Goal: Information Seeking & Learning: Learn about a topic

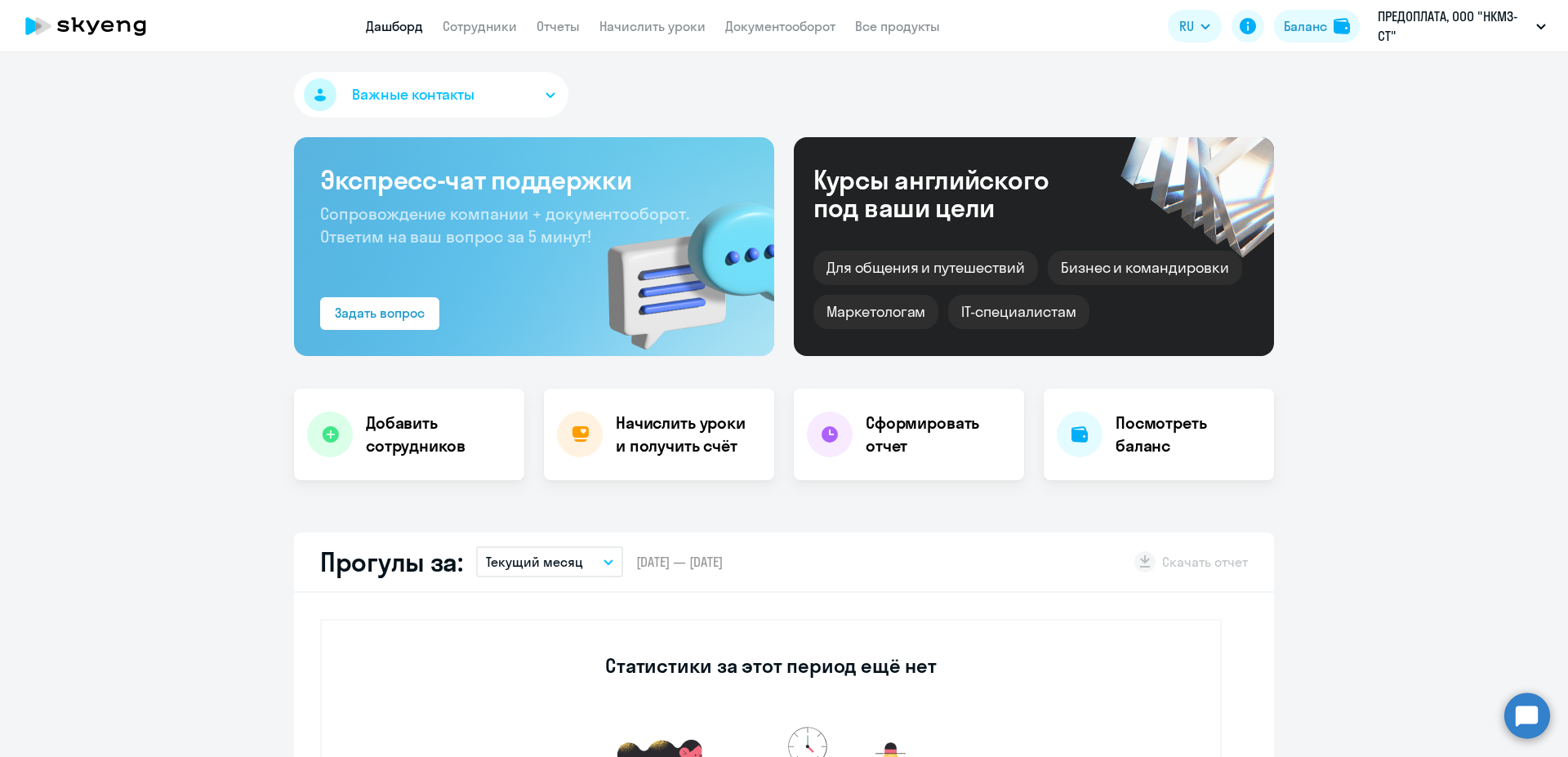
select select "30"
click at [507, 23] on link "Сотрудники" at bounding box center [480, 26] width 74 height 17
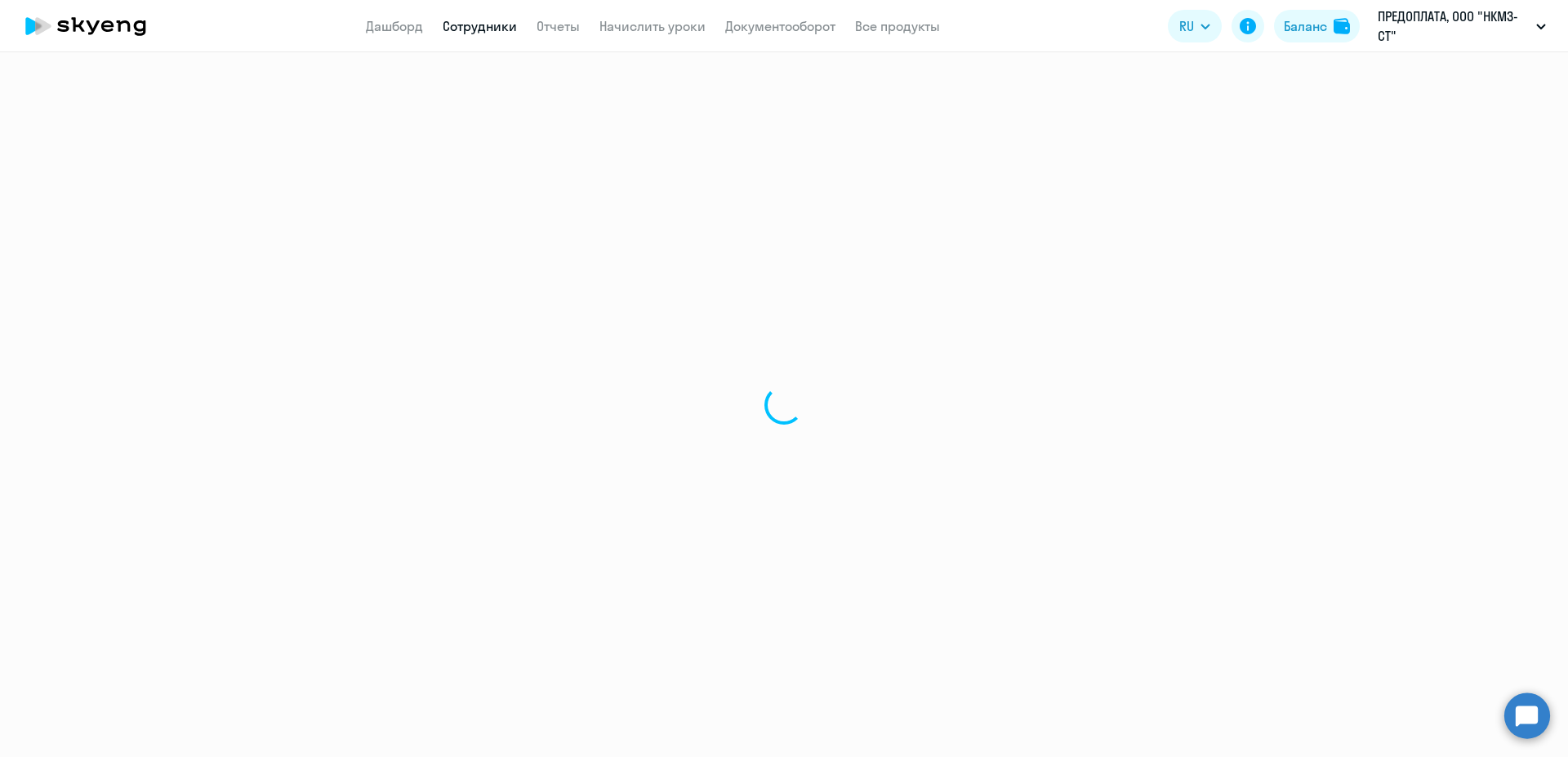
select select "30"
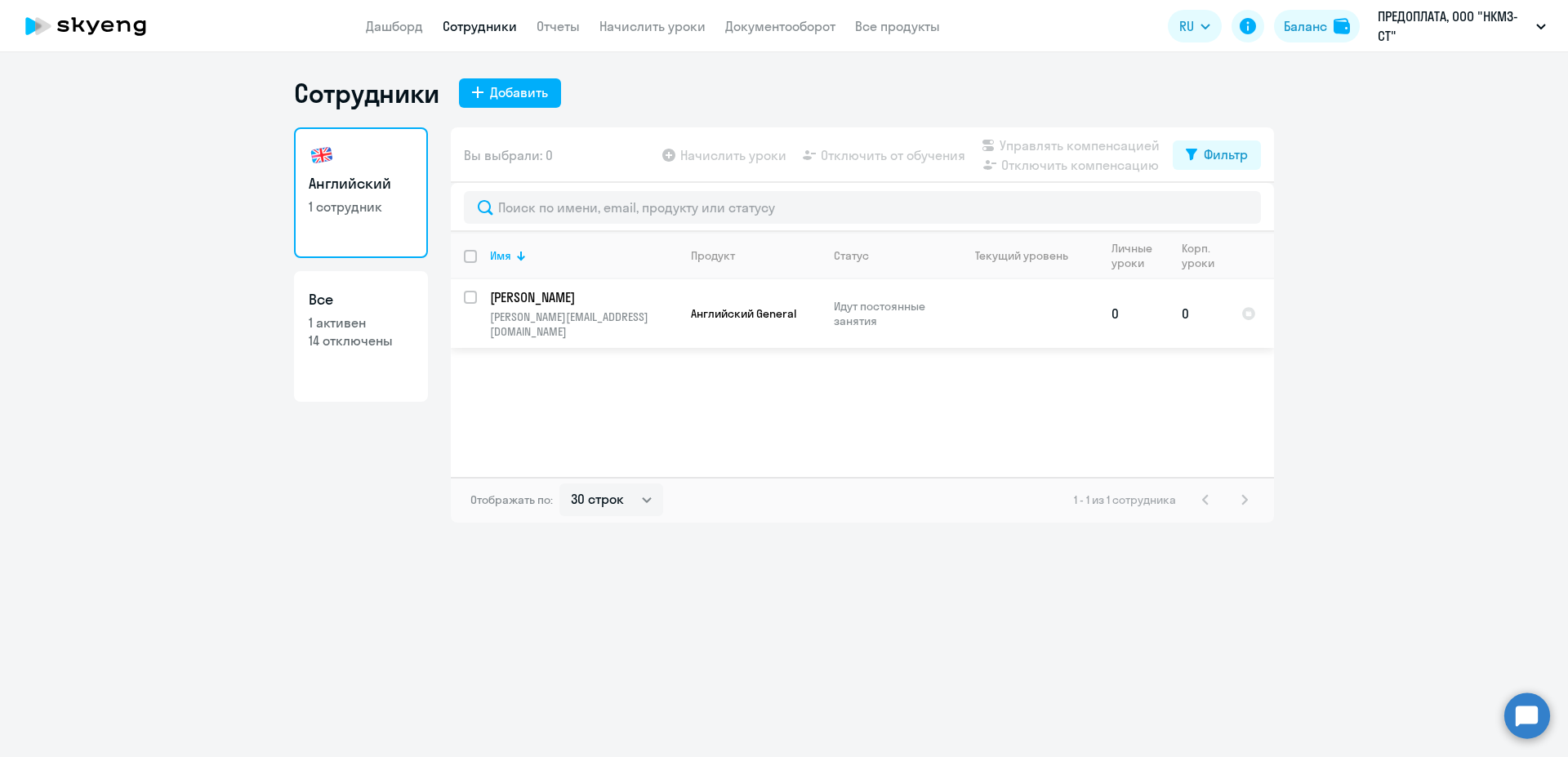
click at [641, 295] on p "[PERSON_NAME]" at bounding box center [582, 297] width 184 height 18
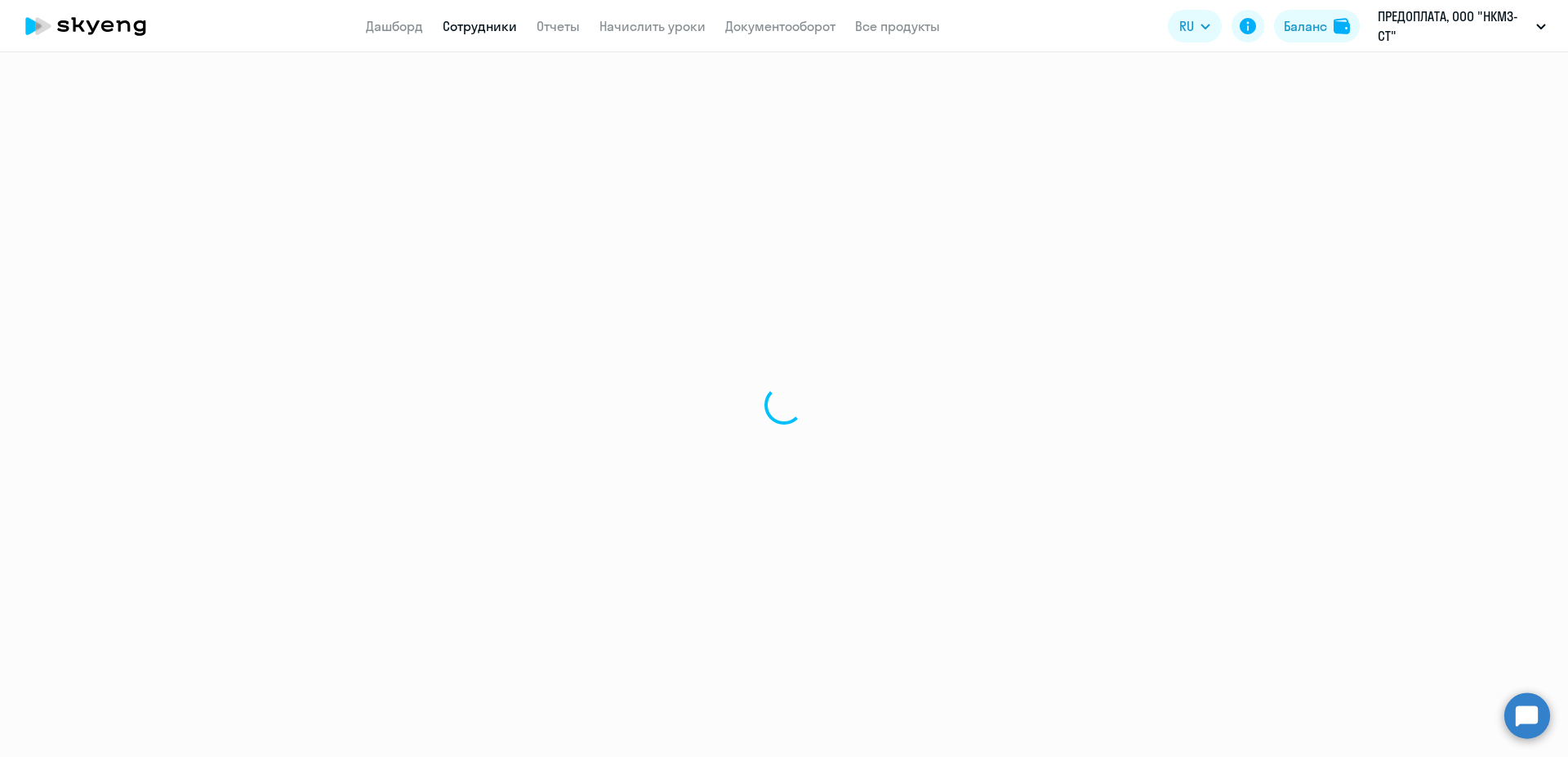
select select "english"
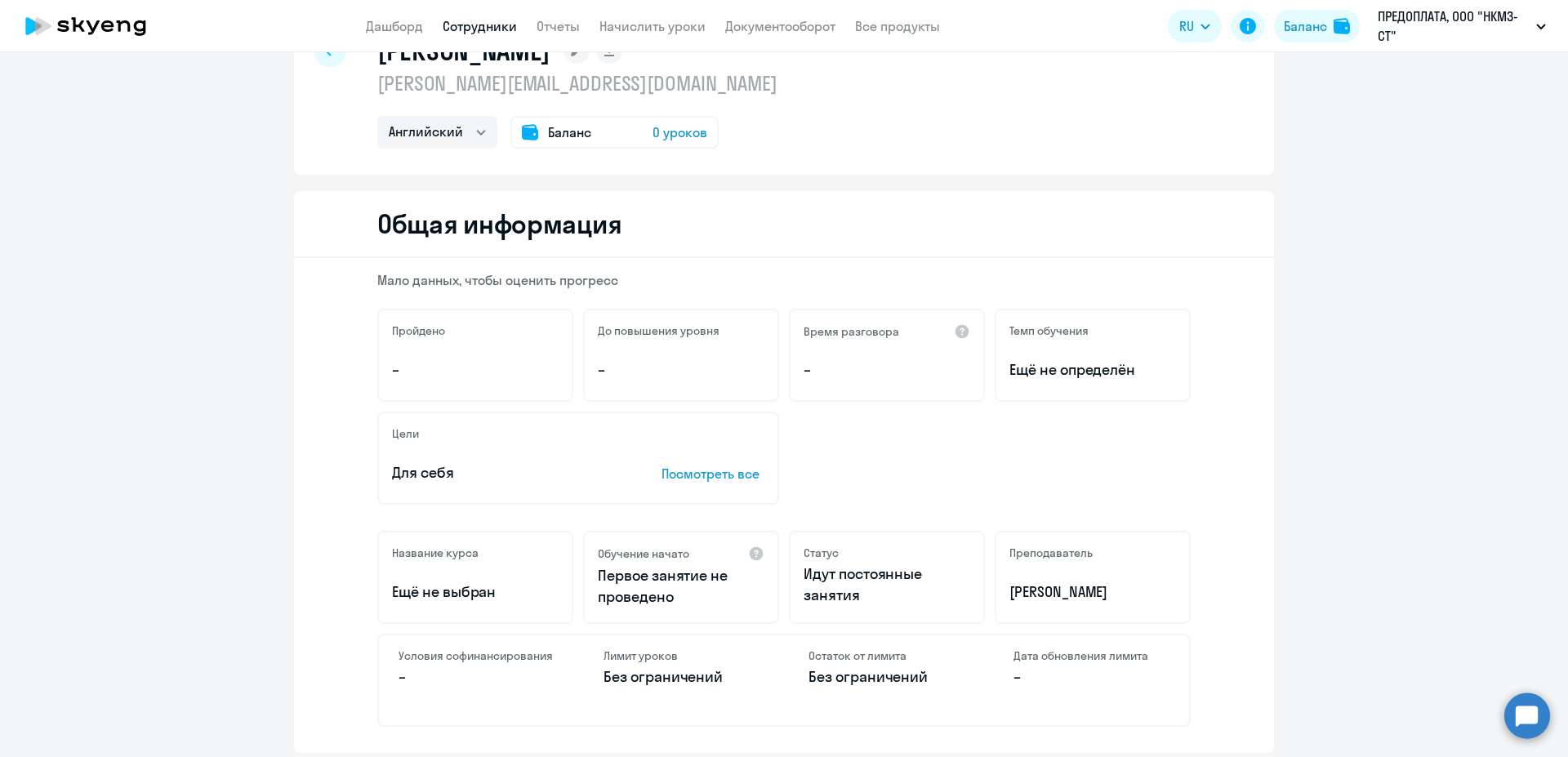
scroll to position [206, 0]
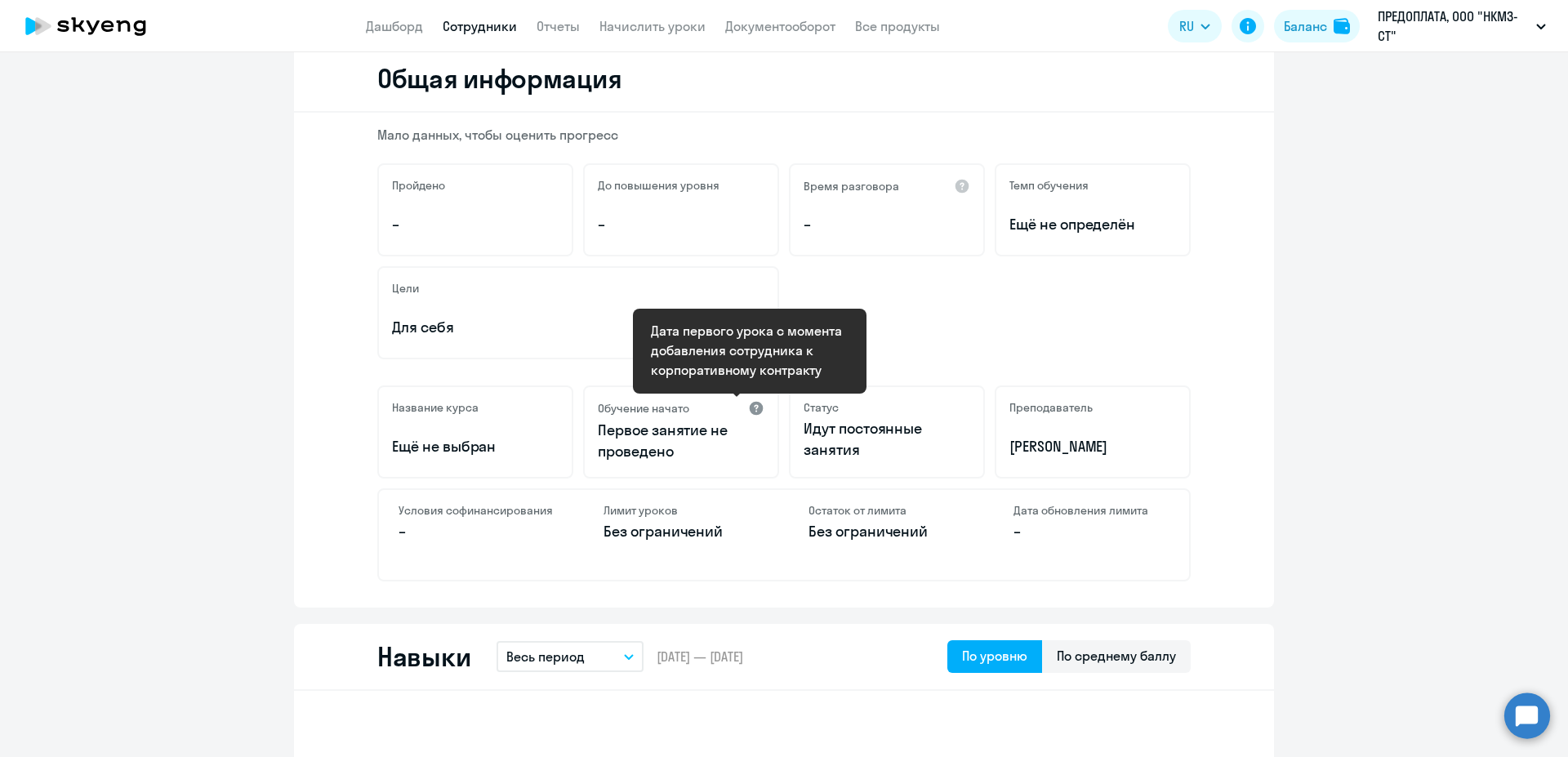
click at [751, 409] on div at bounding box center [756, 409] width 17 height 17
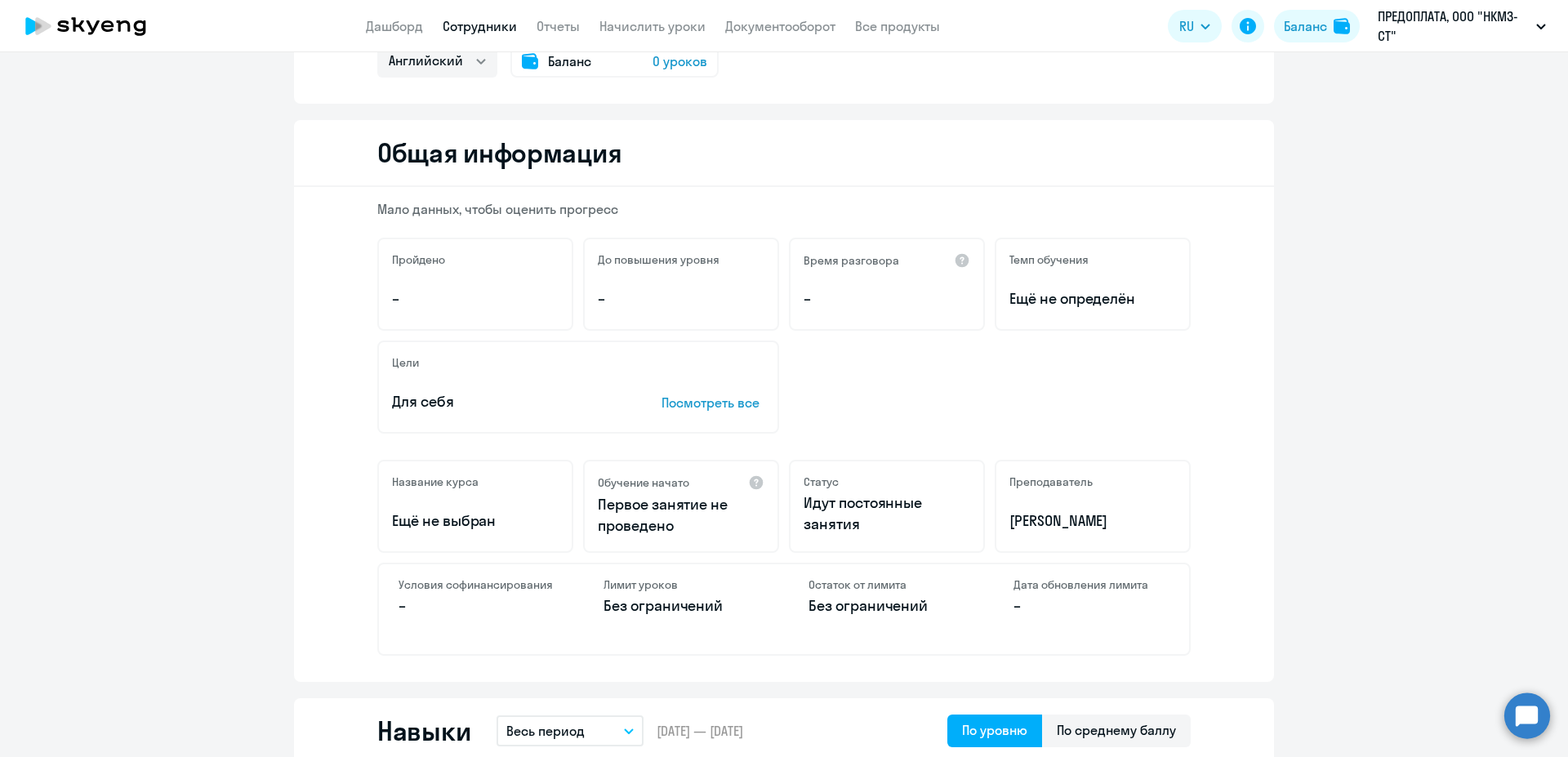
scroll to position [0, 0]
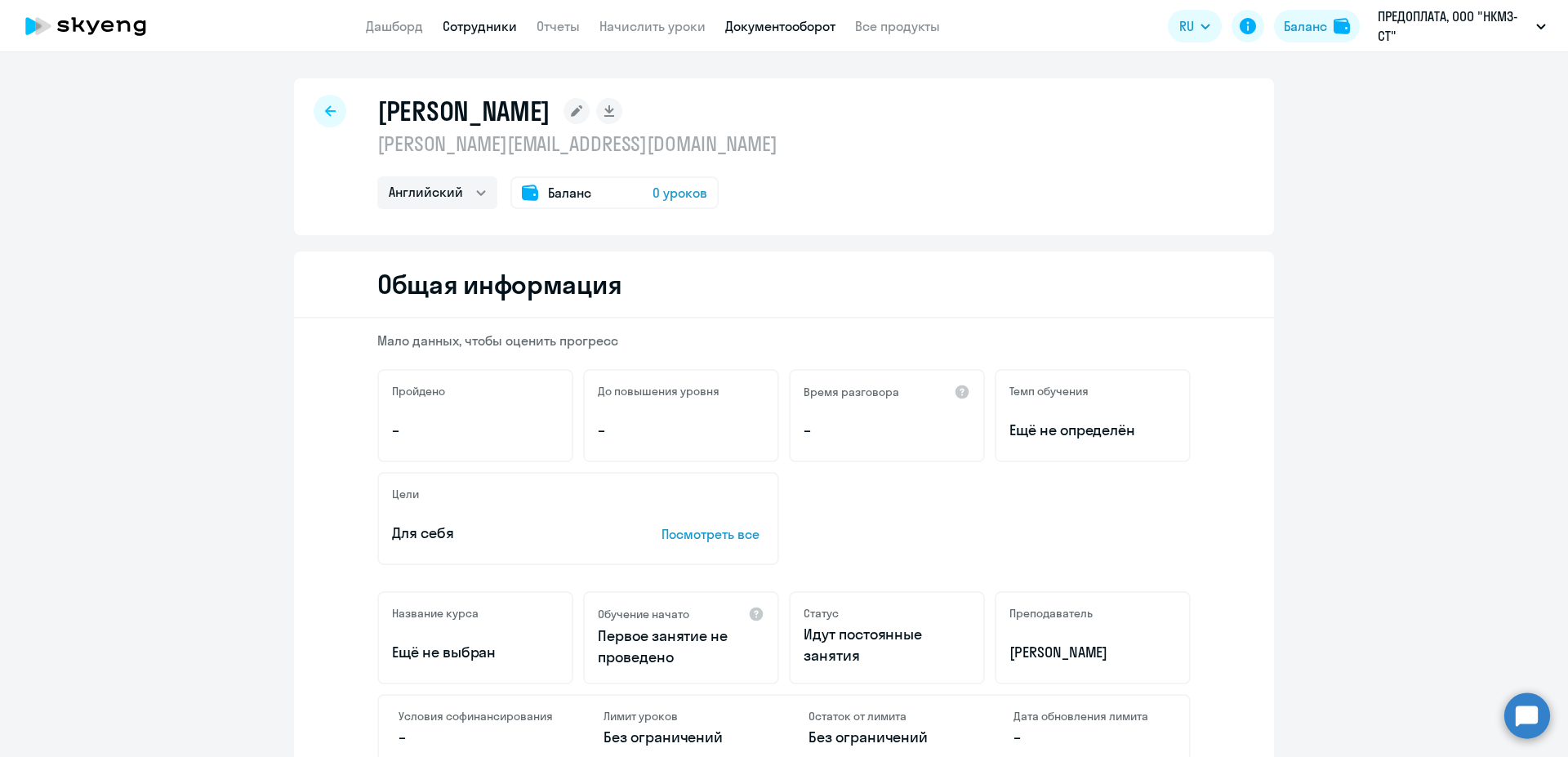
click at [741, 27] on link "Документооборот" at bounding box center [780, 26] width 110 height 17
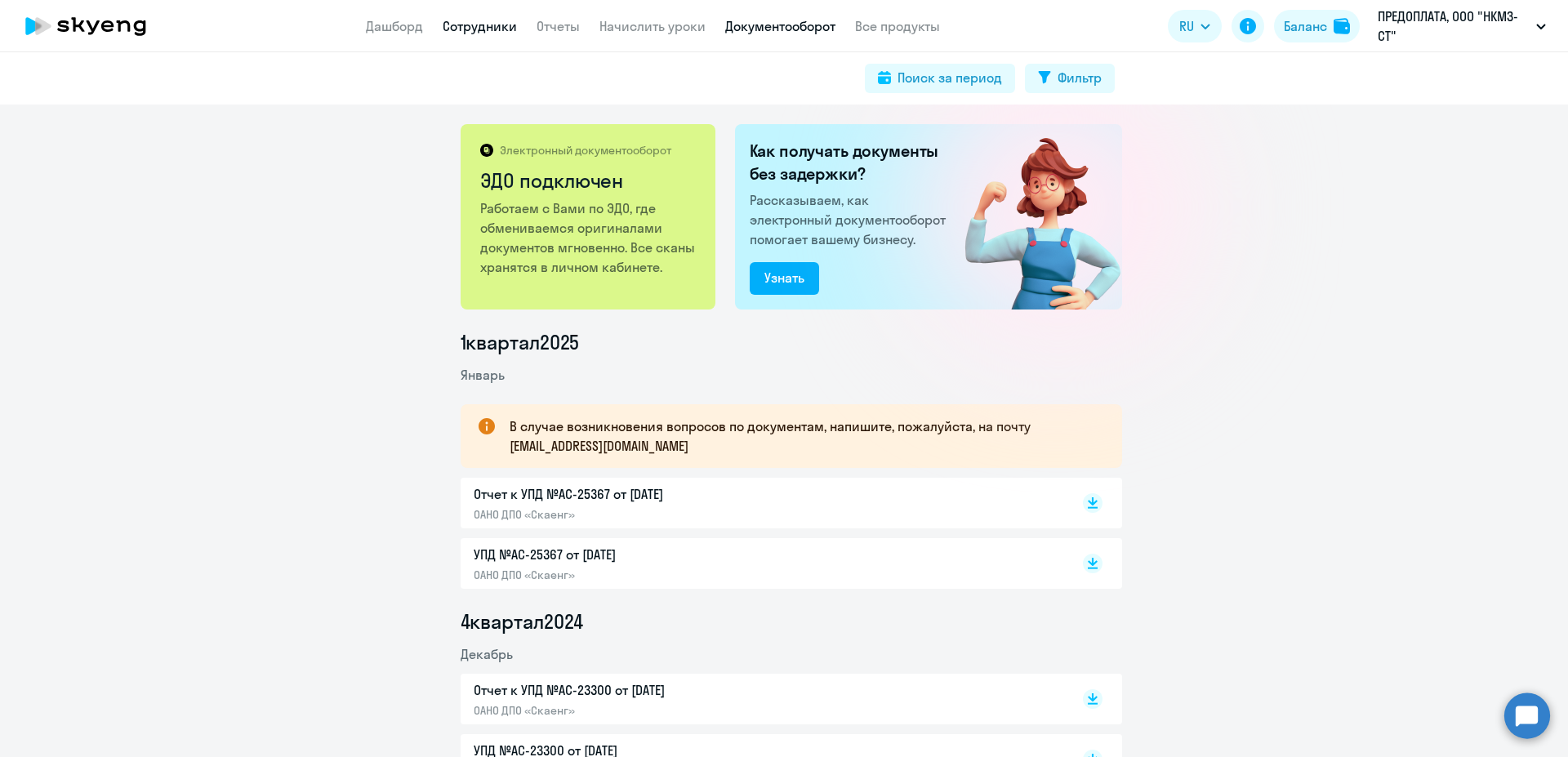
click at [493, 27] on link "Сотрудники" at bounding box center [480, 26] width 74 height 17
select select "30"
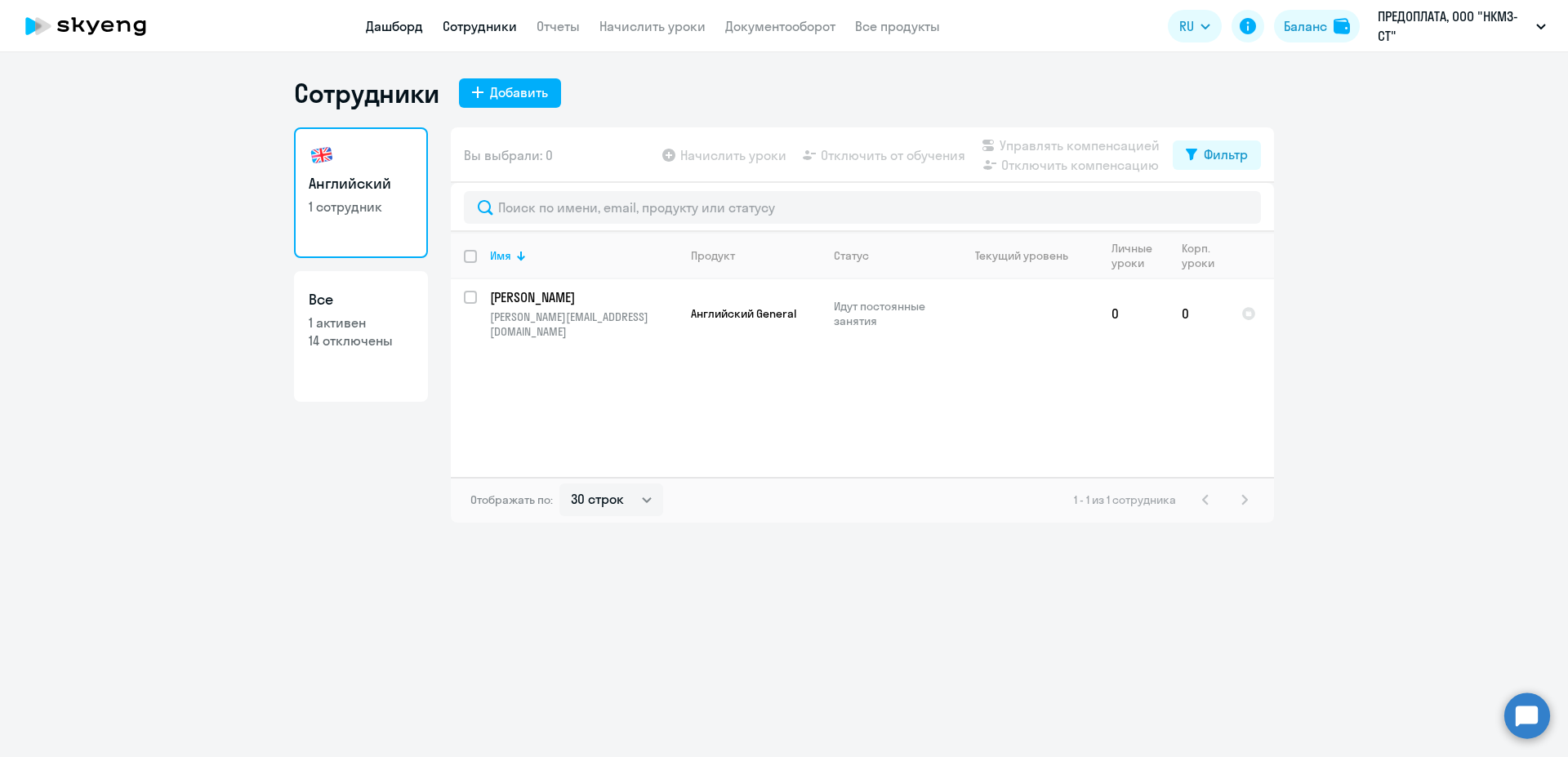
click at [393, 25] on link "Дашборд" at bounding box center [394, 26] width 57 height 17
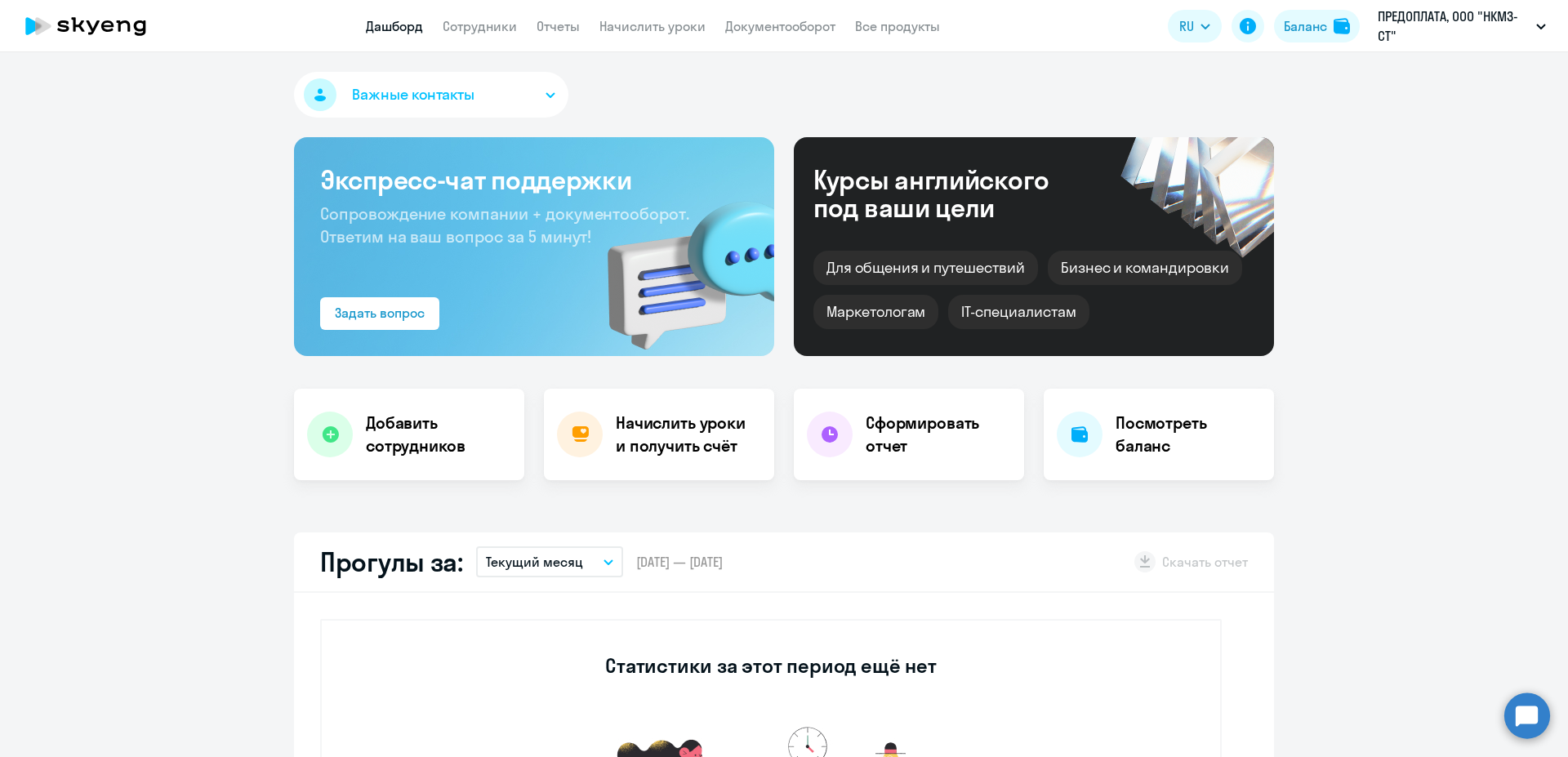
select select "30"
